Goal: Task Accomplishment & Management: Use online tool/utility

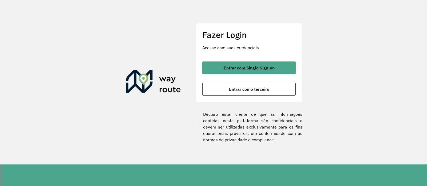
click at [249, 69] on span "Entrar com Single Sign-on" at bounding box center [248, 68] width 51 height 4
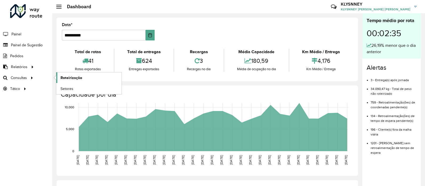
click at [66, 77] on span "Roteirização" at bounding box center [72, 78] width 22 height 6
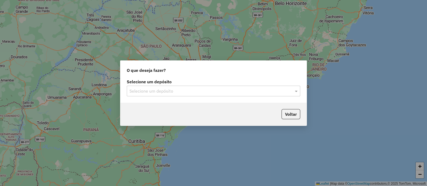
click at [168, 94] on input "text" at bounding box center [207, 91] width 157 height 6
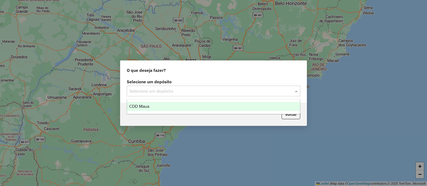
click at [159, 107] on div "CDD Maua" at bounding box center [213, 106] width 173 height 9
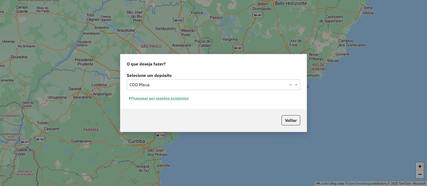
click at [174, 98] on button "Pesquisar por sessões existentes" at bounding box center [159, 98] width 64 height 8
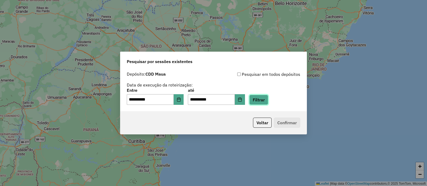
click at [267, 100] on button "Filtrar" at bounding box center [258, 100] width 19 height 10
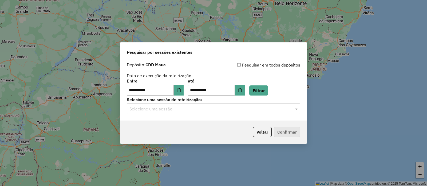
click at [195, 107] on input "text" at bounding box center [207, 109] width 157 height 6
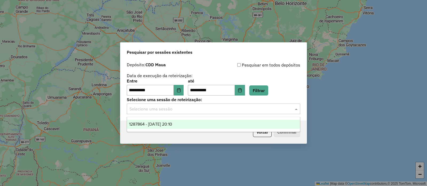
click at [154, 124] on span "1287864 - 03/10/2025 20:10" at bounding box center [150, 124] width 43 height 5
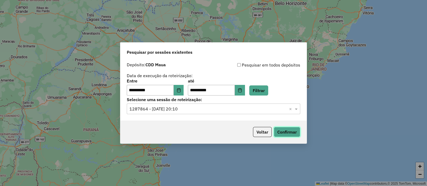
click at [284, 132] on button "Confirmar" at bounding box center [287, 132] width 26 height 10
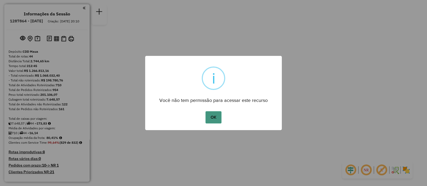
drag, startPoint x: 423, startPoint y: 1, endPoint x: 209, endPoint y: 119, distance: 243.9
click at [209, 119] on button "OK" at bounding box center [213, 117] width 16 height 12
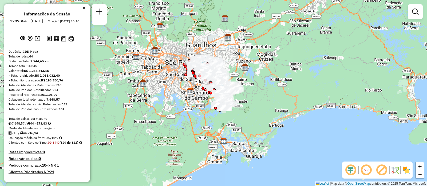
scroll to position [664, 0]
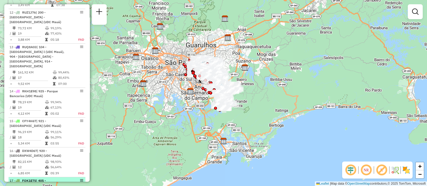
select select "**********"
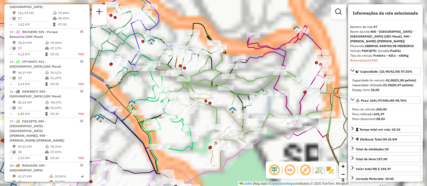
scroll to position [749, 0]
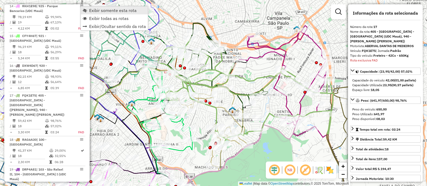
click at [93, 14] on link "Exibir somente esta rota" at bounding box center [114, 10] width 67 height 8
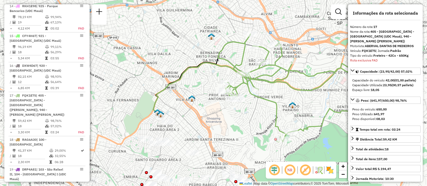
drag, startPoint x: 148, startPoint y: 74, endPoint x: 210, endPoint y: 71, distance: 61.9
click at [210, 71] on div "Janela de atendimento Grade de atendimento Capacidade Transportadoras Veículos …" at bounding box center [213, 93] width 427 height 186
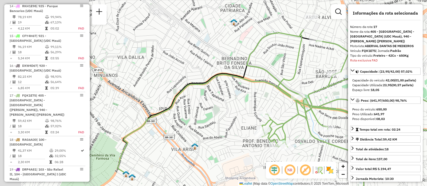
drag, startPoint x: 181, startPoint y: 60, endPoint x: 216, endPoint y: 107, distance: 58.5
click at [216, 107] on div "Janela de atendimento Grade de atendimento Capacidade Transportadoras Veículos …" at bounding box center [213, 93] width 427 height 186
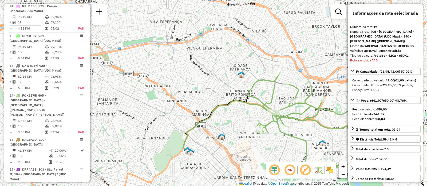
drag, startPoint x: 189, startPoint y: 98, endPoint x: 203, endPoint y: 106, distance: 15.8
click at [203, 106] on div "Janela de atendimento Grade de atendimento Capacidade Transportadoras Veículos …" at bounding box center [213, 93] width 427 height 186
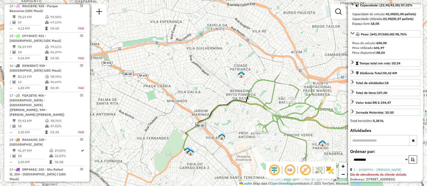
scroll to position [100, 0]
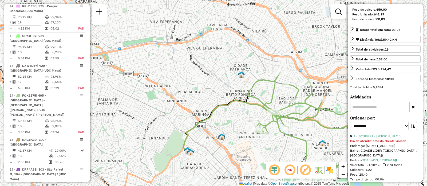
click at [371, 112] on input "text" at bounding box center [379, 107] width 59 height 11
click at [373, 112] on input "text" at bounding box center [379, 107] width 59 height 11
paste input "*****"
type input "*****"
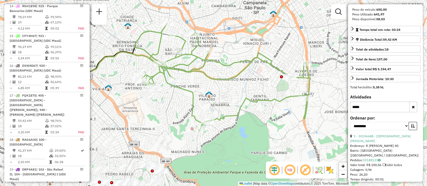
drag, startPoint x: 289, startPoint y: 144, endPoint x: 175, endPoint y: 95, distance: 123.4
click at [175, 95] on div "Janela de atendimento Grade de atendimento Capacidade Transportadoras Veículos …" at bounding box center [213, 93] width 427 height 186
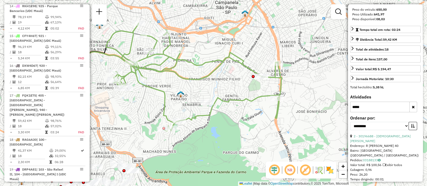
drag, startPoint x: 263, startPoint y: 103, endPoint x: 235, endPoint y: 103, distance: 27.5
click at [235, 103] on icon at bounding box center [194, 77] width 176 height 108
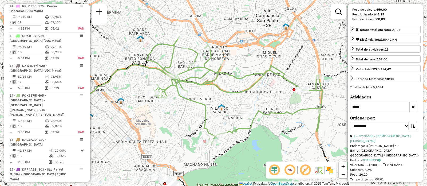
drag, startPoint x: 182, startPoint y: 86, endPoint x: 227, endPoint y: 101, distance: 46.9
click at [227, 101] on div "Janela de atendimento Grade de atendimento Capacidade Transportadoras Veículos …" at bounding box center [213, 93] width 427 height 186
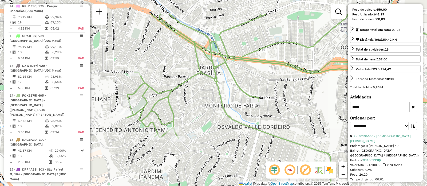
drag, startPoint x: 170, startPoint y: 75, endPoint x: 172, endPoint y: 108, distance: 33.6
click at [172, 108] on icon at bounding box center [299, 126] width 344 height 224
